Goal: Obtain resource: Download file/media

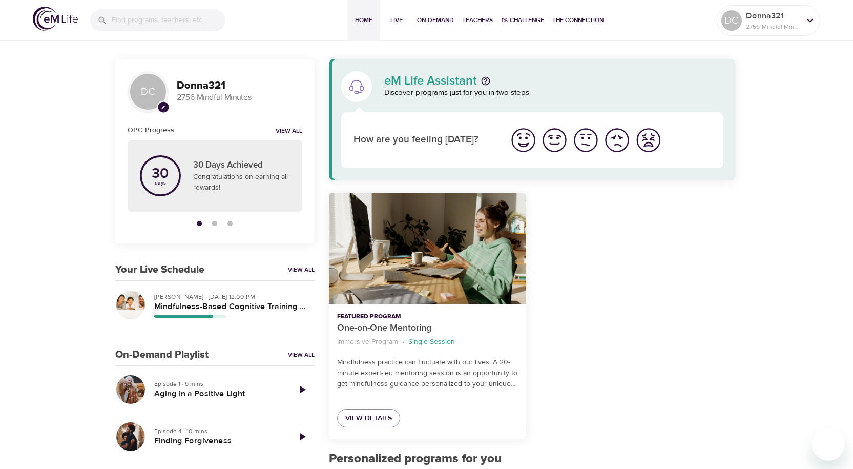
click at [198, 305] on h5 "Mindfulness-Based Cognitive Training (MBCT)" at bounding box center [230, 306] width 152 height 11
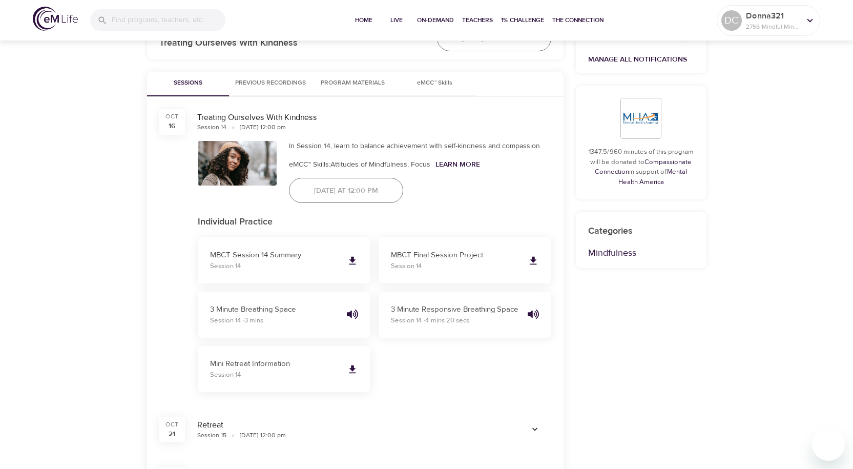
scroll to position [410, 0]
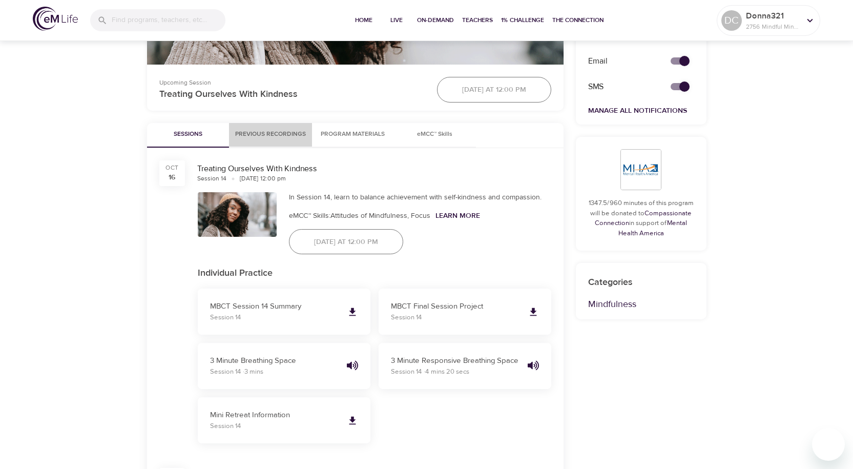
click at [294, 135] on span "Previous Recordings" at bounding box center [270, 134] width 71 height 11
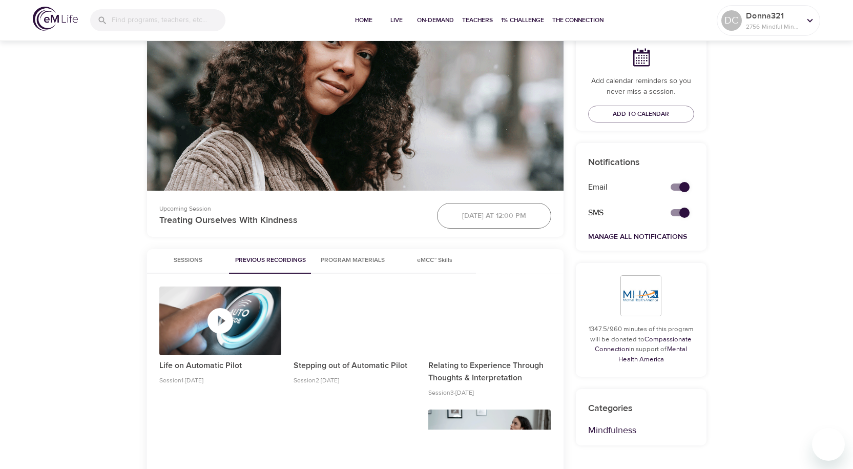
scroll to position [266, 0]
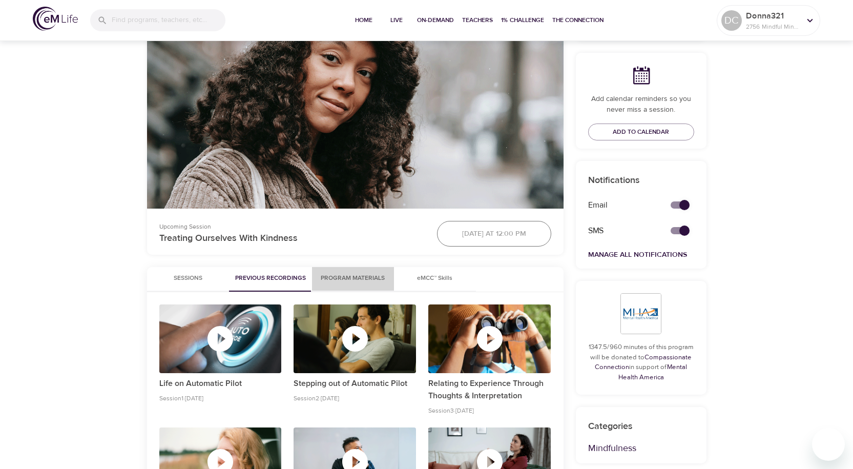
click at [347, 274] on span "Program Materials" at bounding box center [353, 278] width 70 height 11
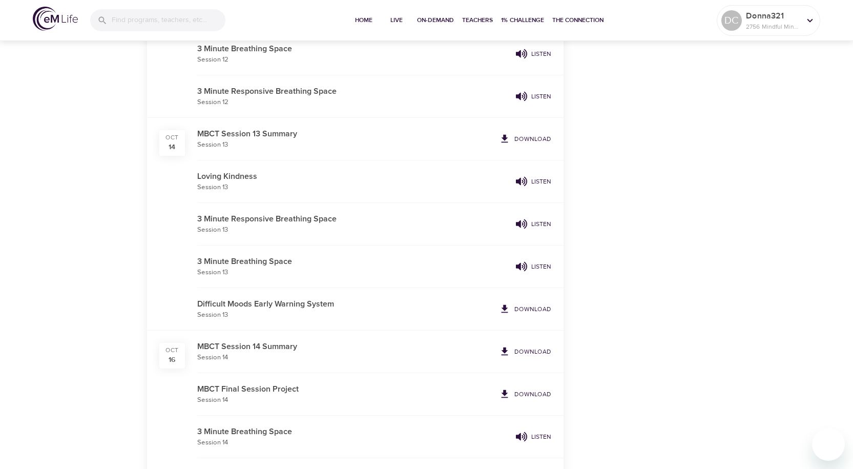
scroll to position [2213, 0]
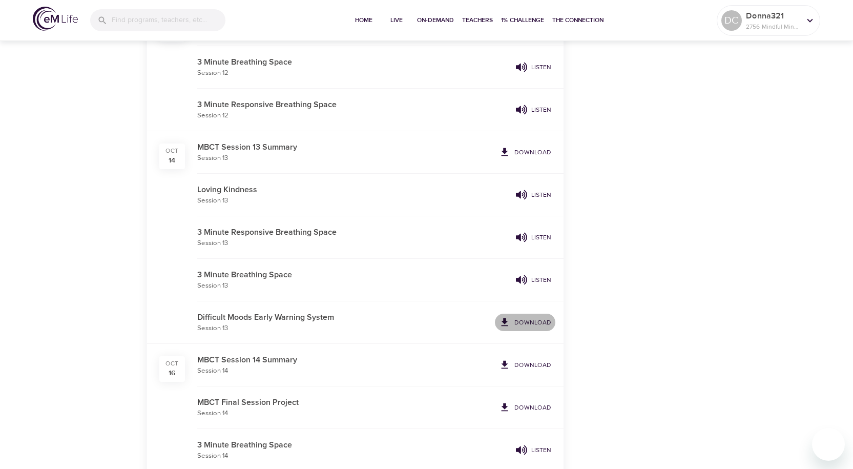
click at [533, 321] on p "Download" at bounding box center [532, 322] width 37 height 9
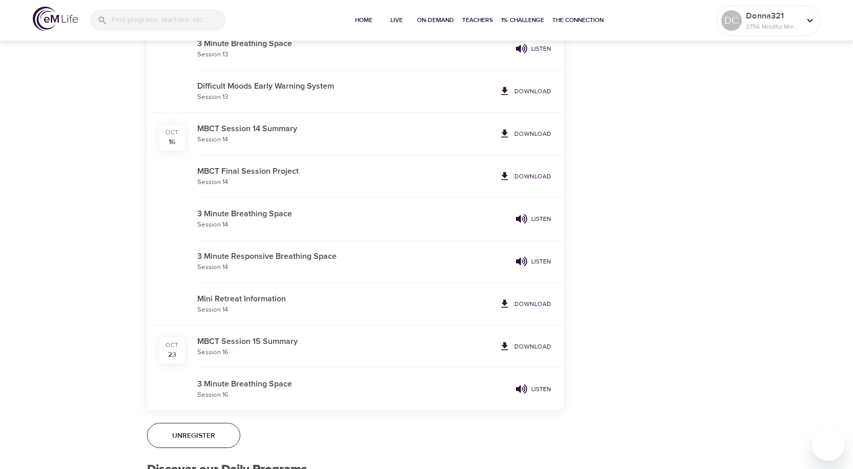
scroll to position [2418, 0]
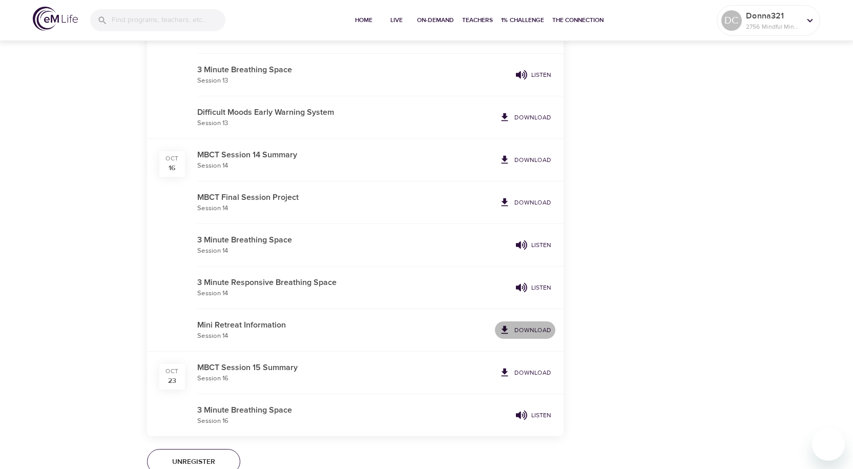
click at [539, 332] on p "Download" at bounding box center [532, 329] width 37 height 9
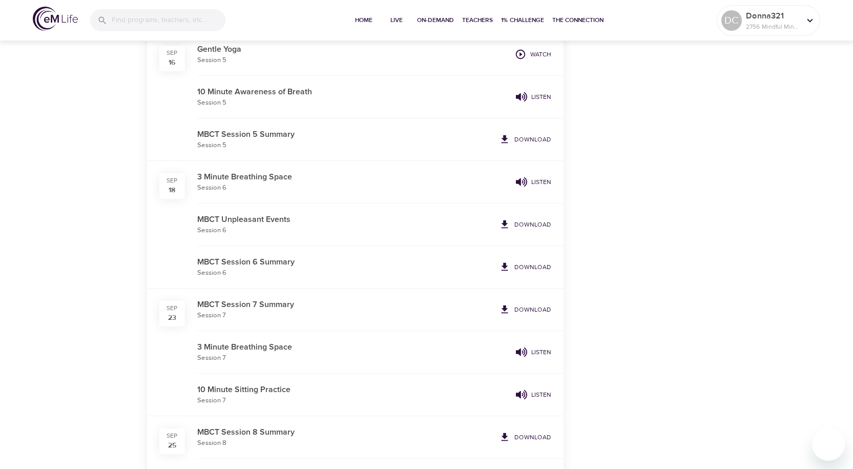
scroll to position [932, 0]
